Goal: Task Accomplishment & Management: Complete application form

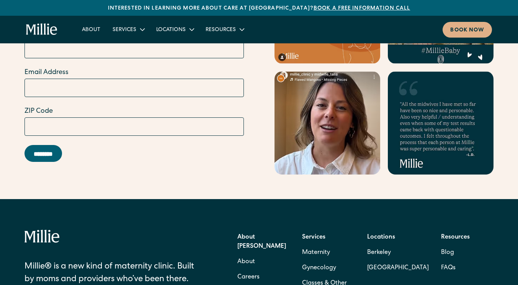
scroll to position [2981, 0]
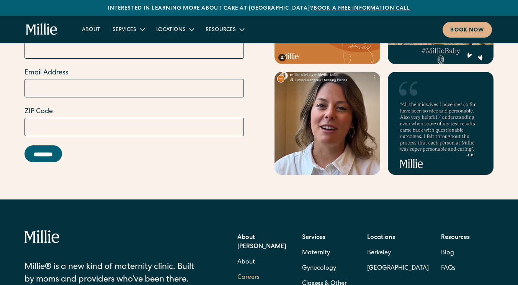
click at [255, 270] on link "Careers" at bounding box center [249, 277] width 22 height 15
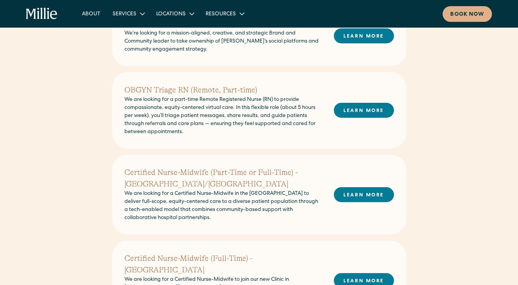
scroll to position [225, 0]
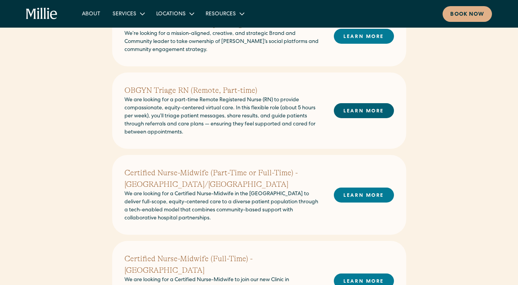
click at [354, 105] on link "LEARN MORE" at bounding box center [364, 110] width 60 height 15
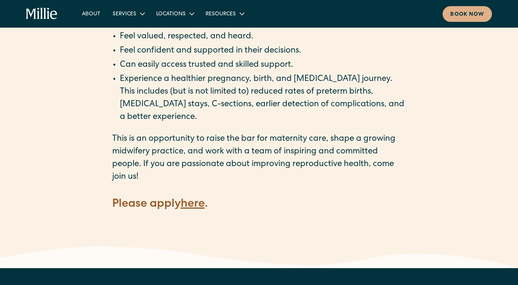
scroll to position [1037, 0]
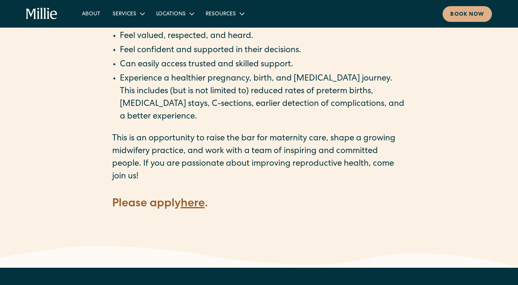
click at [193, 198] on strong "here" at bounding box center [193, 203] width 24 height 11
click at [201, 198] on h4 "Please apply here ." at bounding box center [259, 204] width 294 height 16
click at [199, 198] on strong "here" at bounding box center [193, 203] width 24 height 11
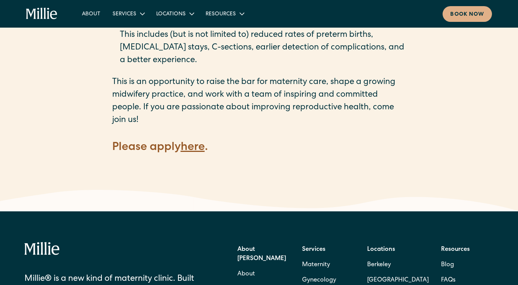
scroll to position [1040, 0]
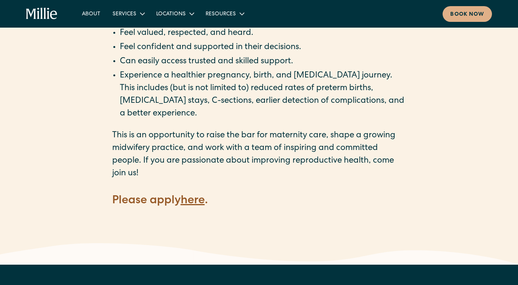
click at [187, 195] on strong "here" at bounding box center [193, 200] width 24 height 11
